Goal: Navigation & Orientation: Find specific page/section

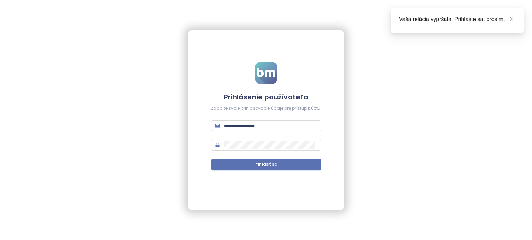
type input "**********"
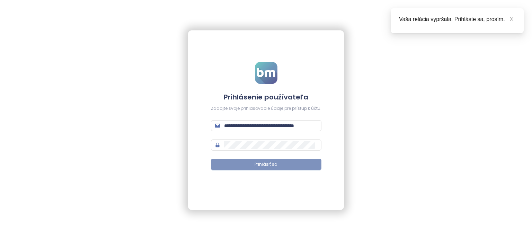
click at [240, 169] on form "**********" at bounding box center [266, 120] width 110 height 117
click at [240, 169] on button "Prihlásiť sa" at bounding box center [266, 164] width 110 height 11
click at [247, 166] on button "Prihlásiť sa" at bounding box center [266, 164] width 110 height 11
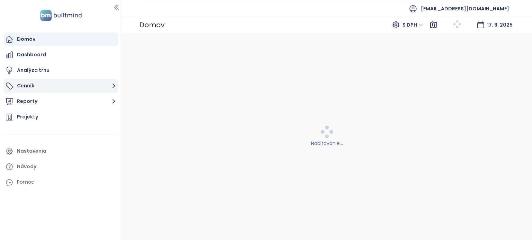
click at [78, 89] on button "Cenník" at bounding box center [60, 86] width 115 height 14
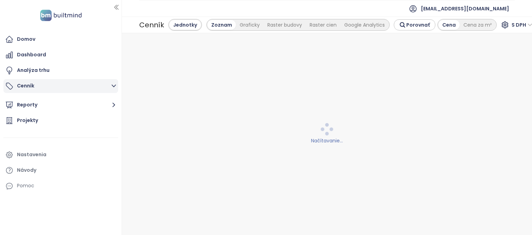
click at [111, 87] on icon "button" at bounding box center [113, 86] width 9 height 9
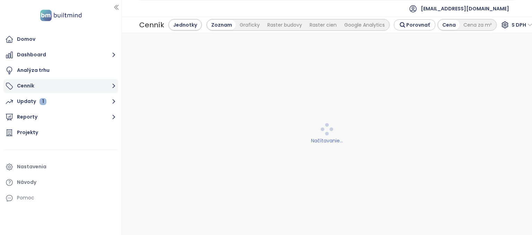
click at [112, 87] on icon "button" at bounding box center [113, 86] width 9 height 9
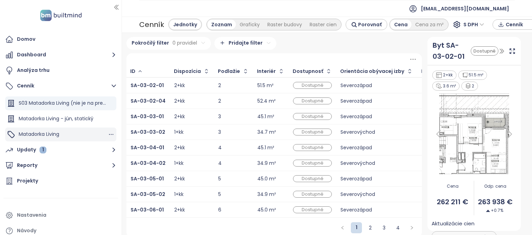
click at [58, 135] on span "Matadorka Living" at bounding box center [39, 134] width 40 height 7
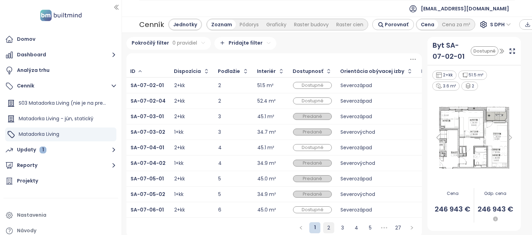
click at [326, 229] on link "2" at bounding box center [328, 228] width 10 height 10
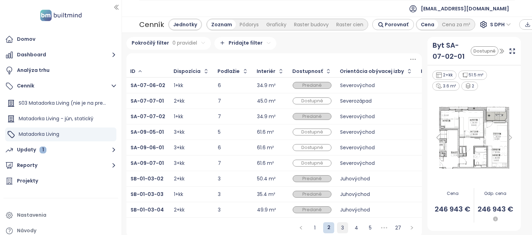
click at [341, 231] on link "3" at bounding box center [342, 228] width 10 height 10
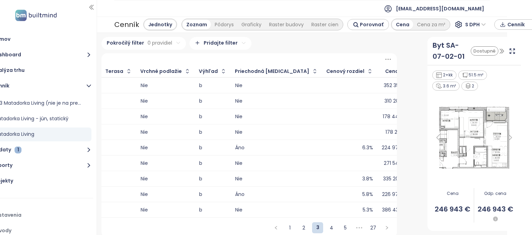
scroll to position [0, 33]
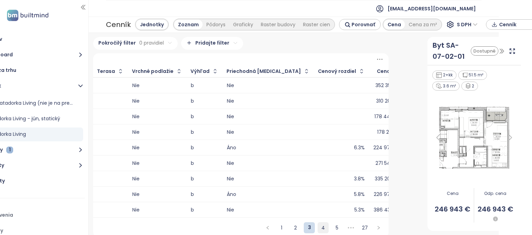
click at [318, 231] on link "4" at bounding box center [323, 228] width 10 height 10
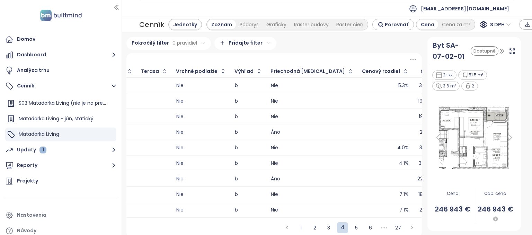
scroll to position [0, 1246]
